Goal: Task Accomplishment & Management: Complete application form

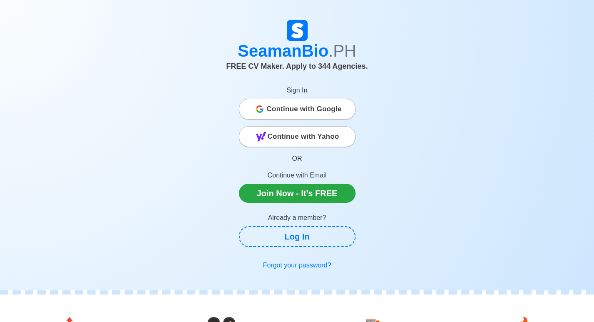
click at [325, 108] on span "Continue with Google" at bounding box center [304, 109] width 75 height 17
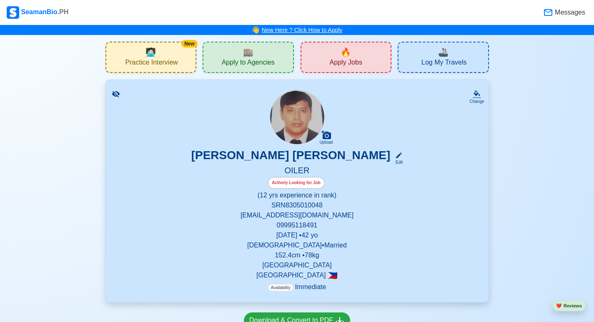
click at [322, 31] on link "New Here ? Click How to Apply" at bounding box center [302, 30] width 81 height 7
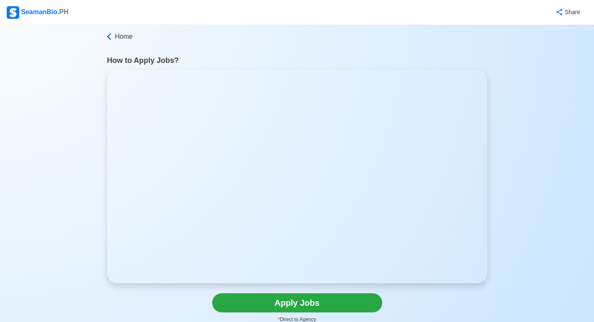
click at [115, 36] on span "Home" at bounding box center [124, 37] width 18 height 10
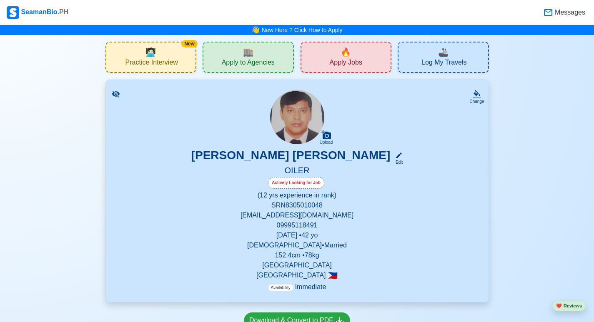
click at [359, 49] on div "🔥 Apply Jobs" at bounding box center [345, 57] width 91 height 31
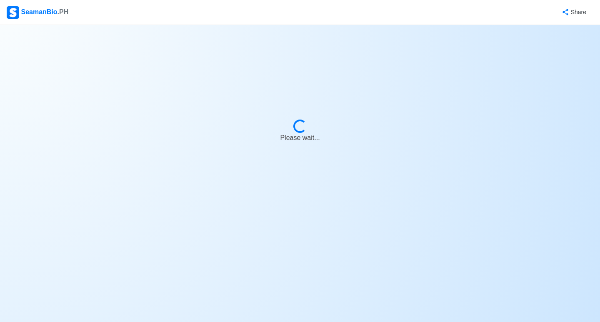
select select "Oiler"
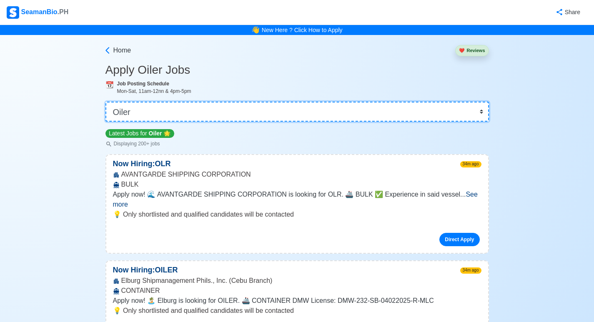
click at [481, 115] on select "👉 Select Rank or Position Master Chief Officer 2nd Officer 3rd Officer Junior O…" at bounding box center [296, 112] width 383 height 20
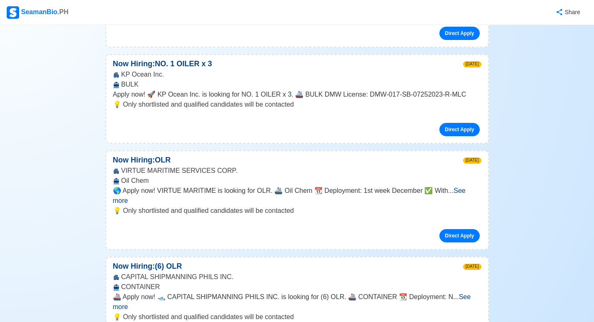
scroll to position [1639, 0]
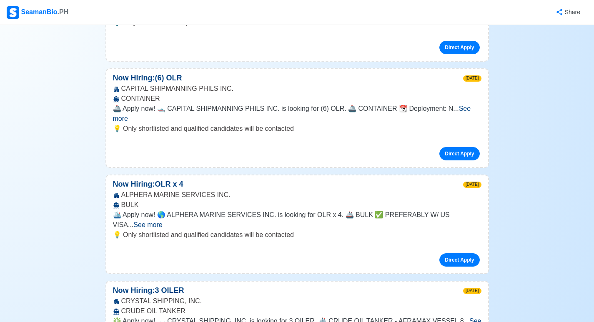
click at [162, 221] on span "See more" at bounding box center [147, 224] width 29 height 7
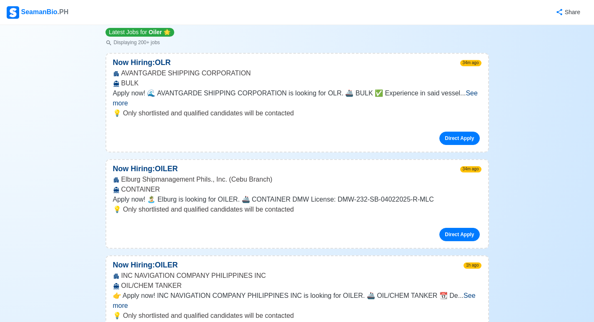
scroll to position [0, 0]
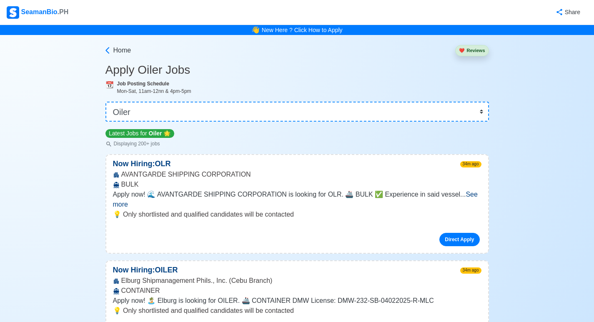
click at [468, 195] on span "See more" at bounding box center [295, 199] width 365 height 17
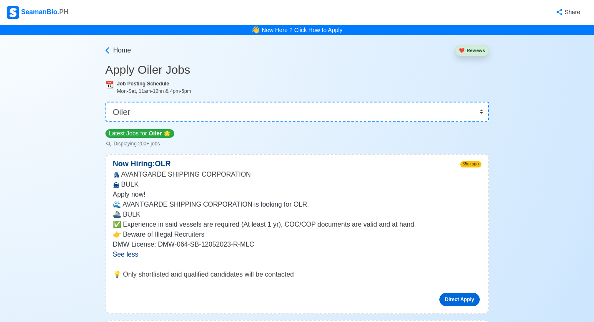
click at [450, 300] on link "Direct Apply" at bounding box center [459, 299] width 40 height 13
